Goal: Register for event/course

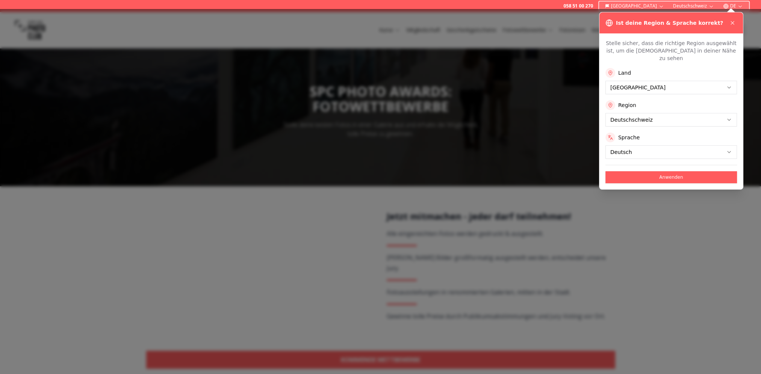
click at [660, 171] on button "Anwenden" at bounding box center [670, 177] width 131 height 12
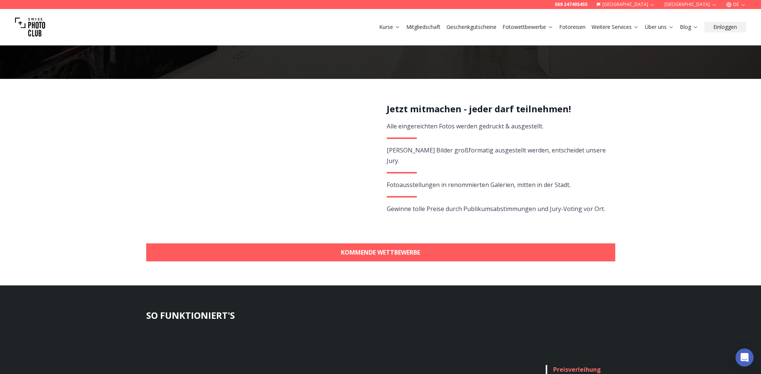
scroll to position [113, 0]
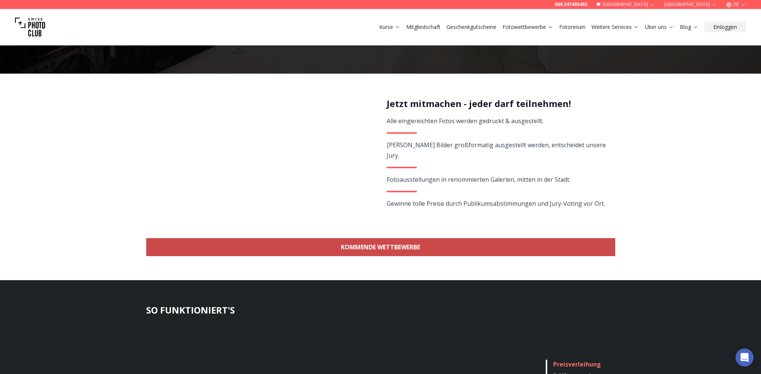
click at [405, 244] on link "KOMMENDE WETTBEWERBE" at bounding box center [380, 247] width 469 height 18
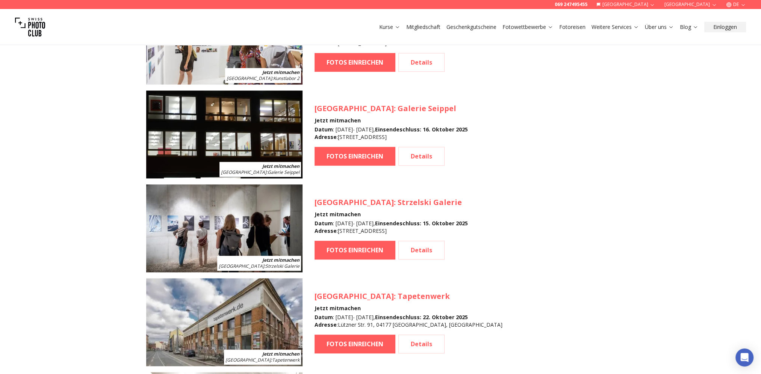
scroll to position [857, 0]
click at [355, 251] on link "FOTOS EINREICHEN" at bounding box center [354, 249] width 81 height 19
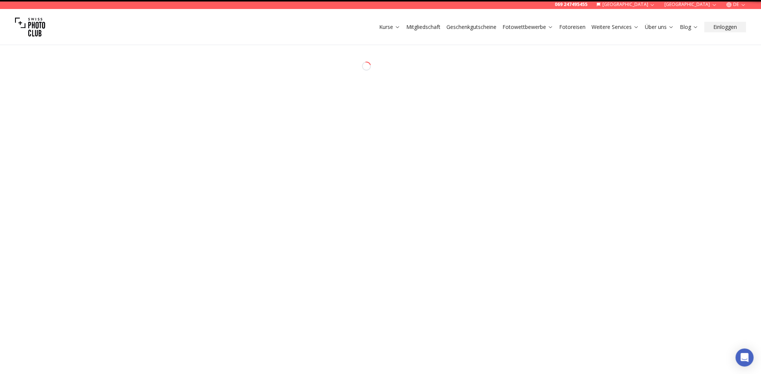
select select "*******"
